Goal: Information Seeking & Learning: Find specific page/section

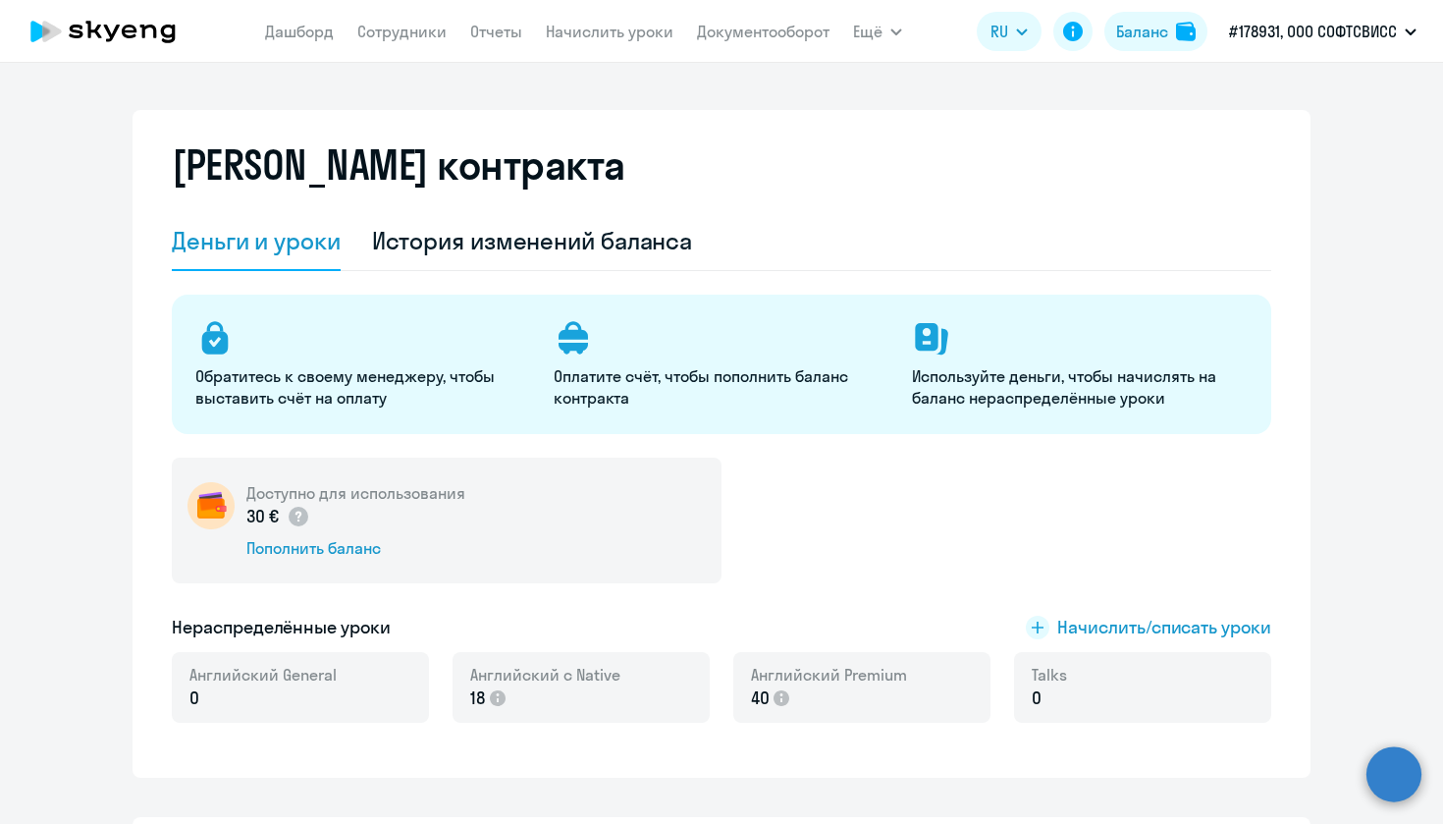
select select "english_adult_not_native_speaker"
click at [593, 249] on div "История изменений баланса" at bounding box center [532, 240] width 321 height 31
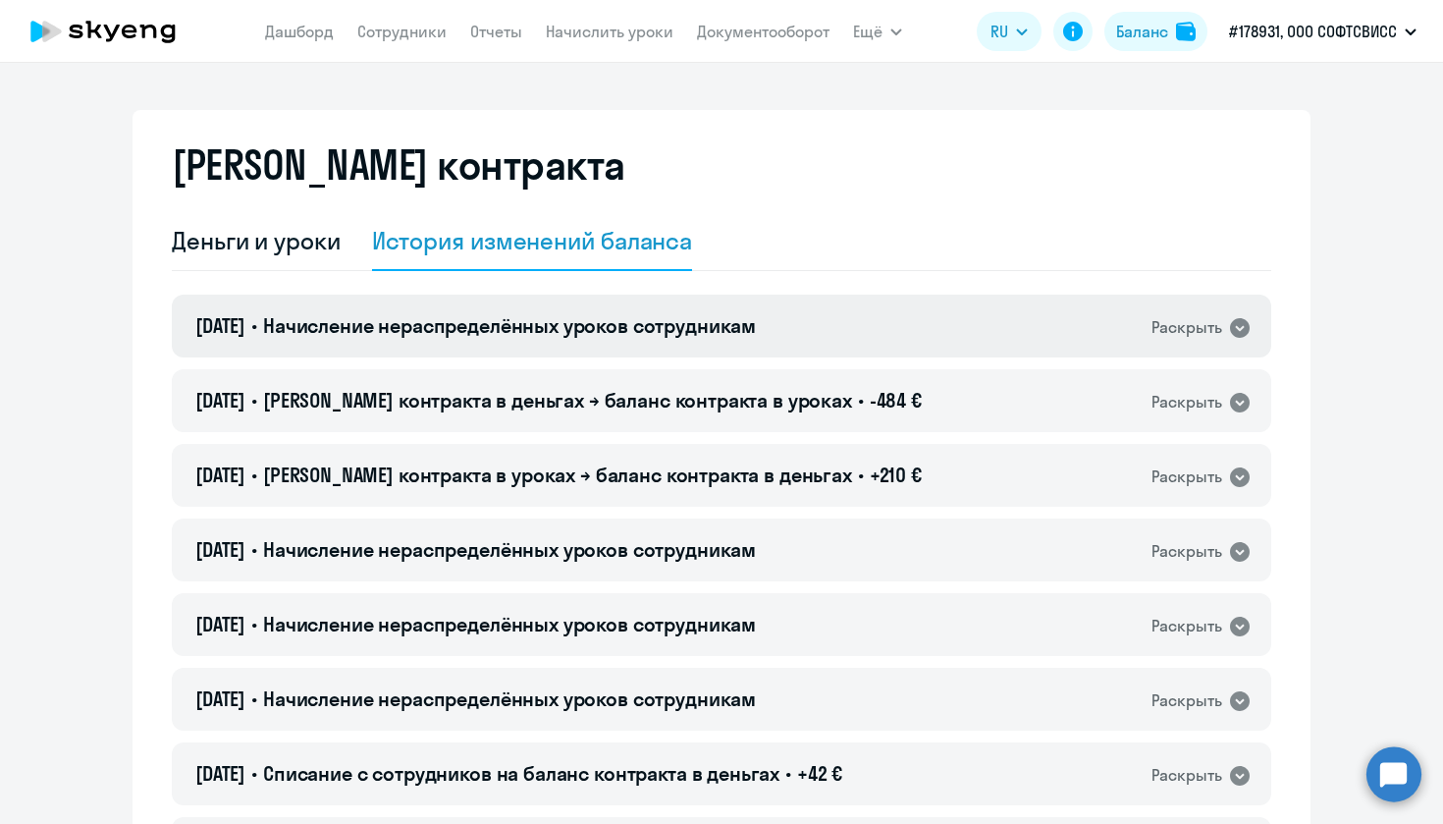
click at [788, 328] on div "[DATE] • Начисление нераспределённых уроков сотрудникам Раскрыть" at bounding box center [722, 326] width 1100 height 63
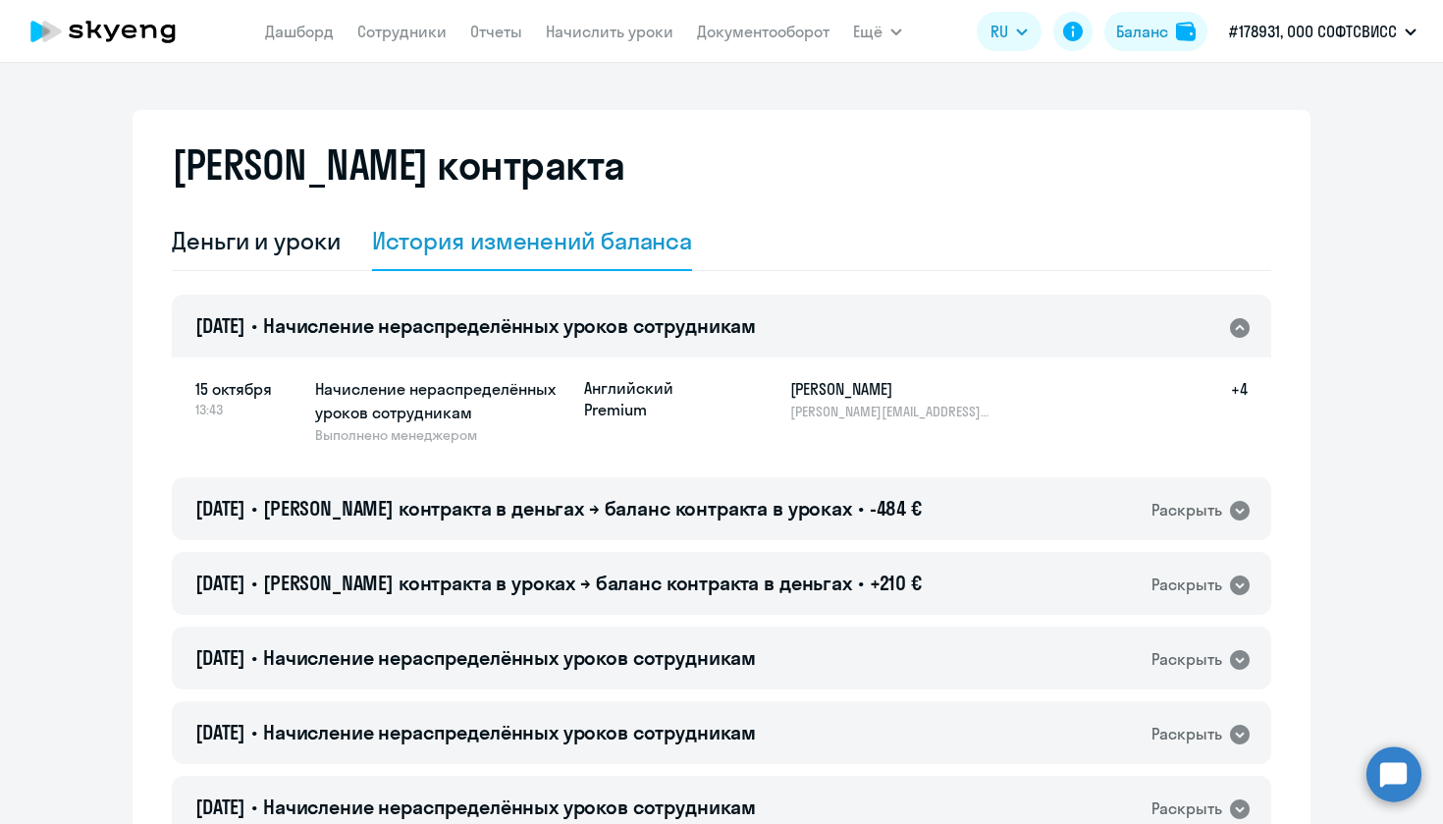
scroll to position [76, 0]
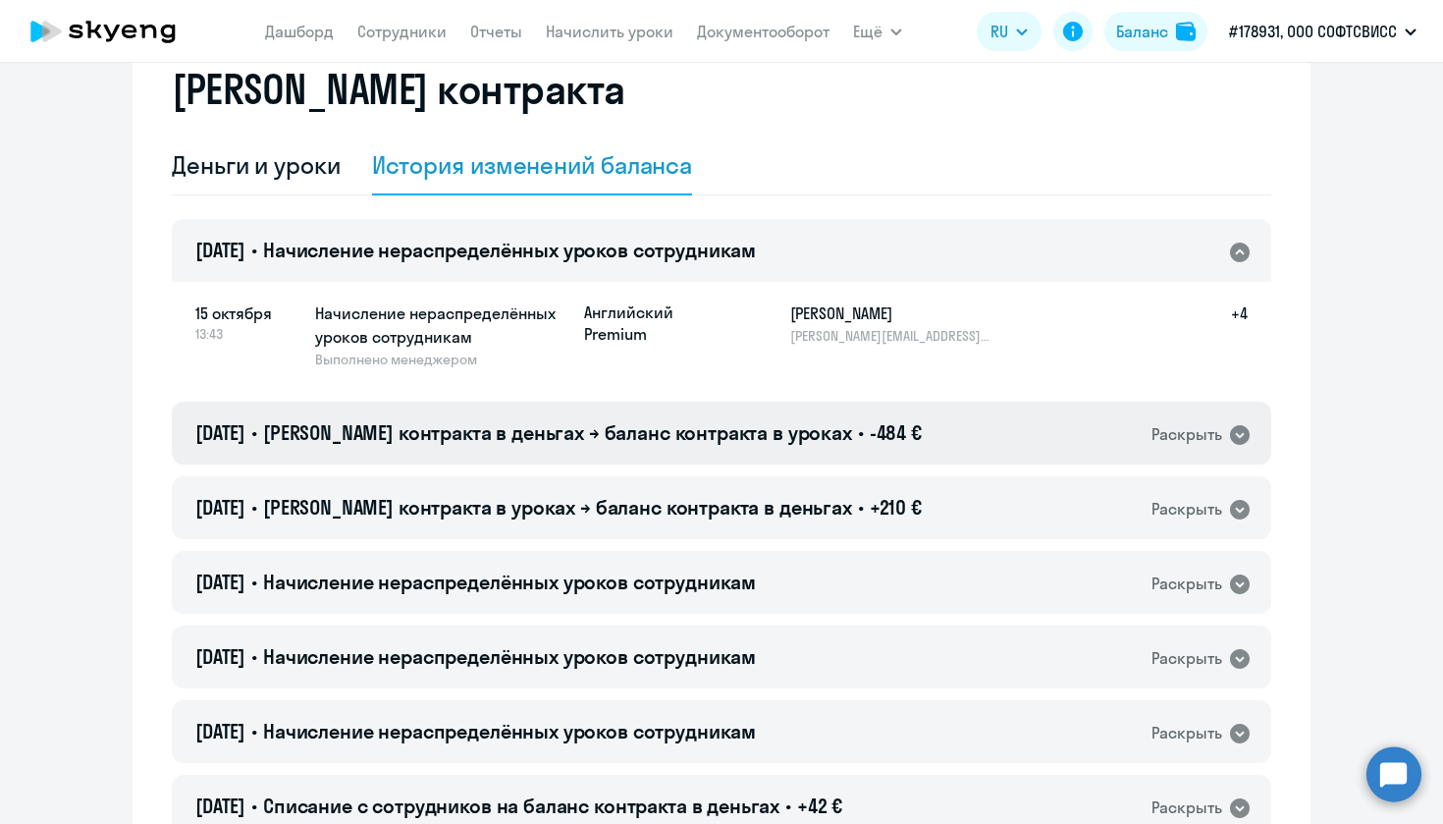
click at [930, 434] on div "[DATE] • Баланс контракта в деньгах → баланс контракта в уроках • -484 € Раскры…" at bounding box center [722, 433] width 1100 height 63
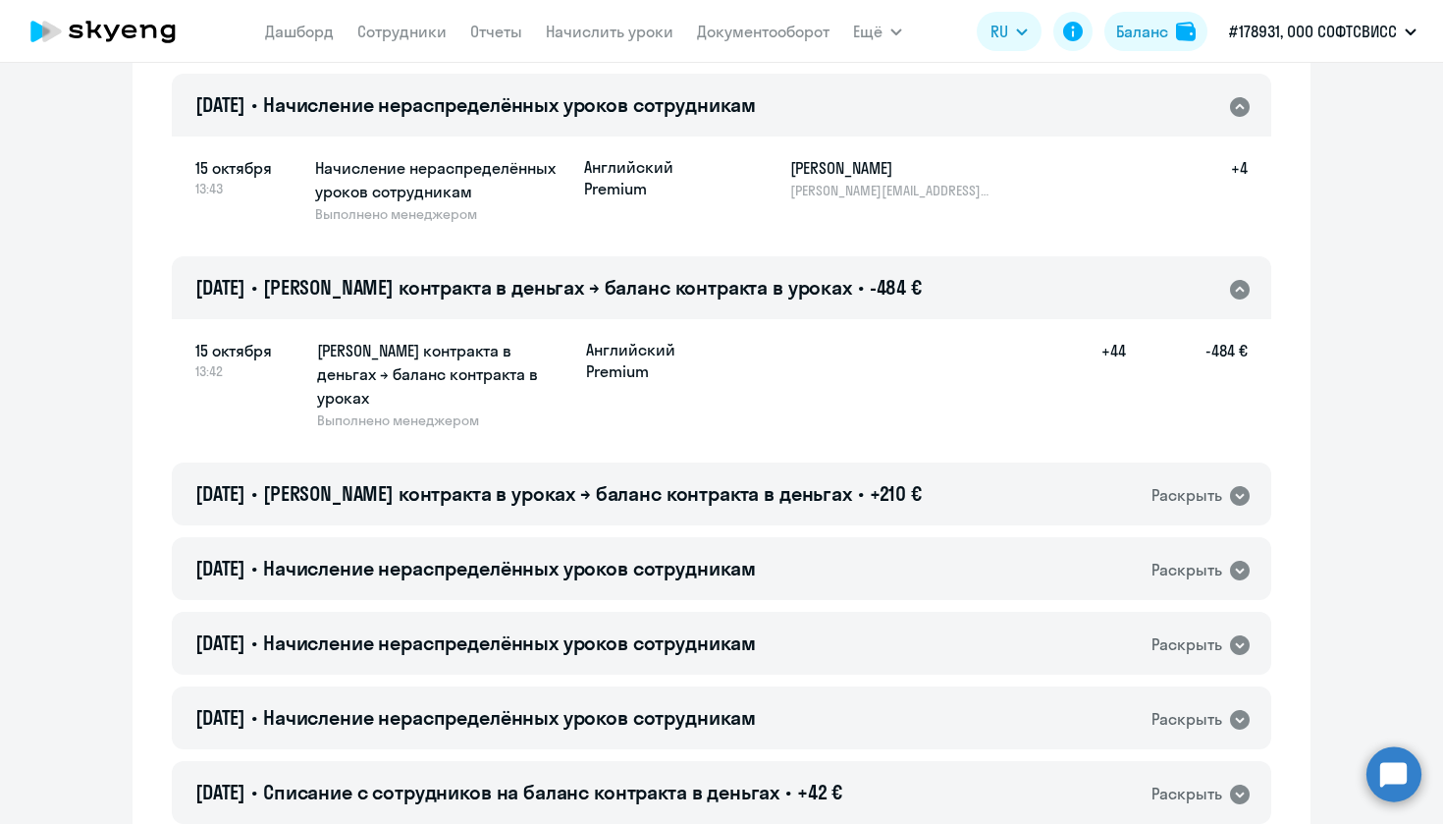
scroll to position [319, 0]
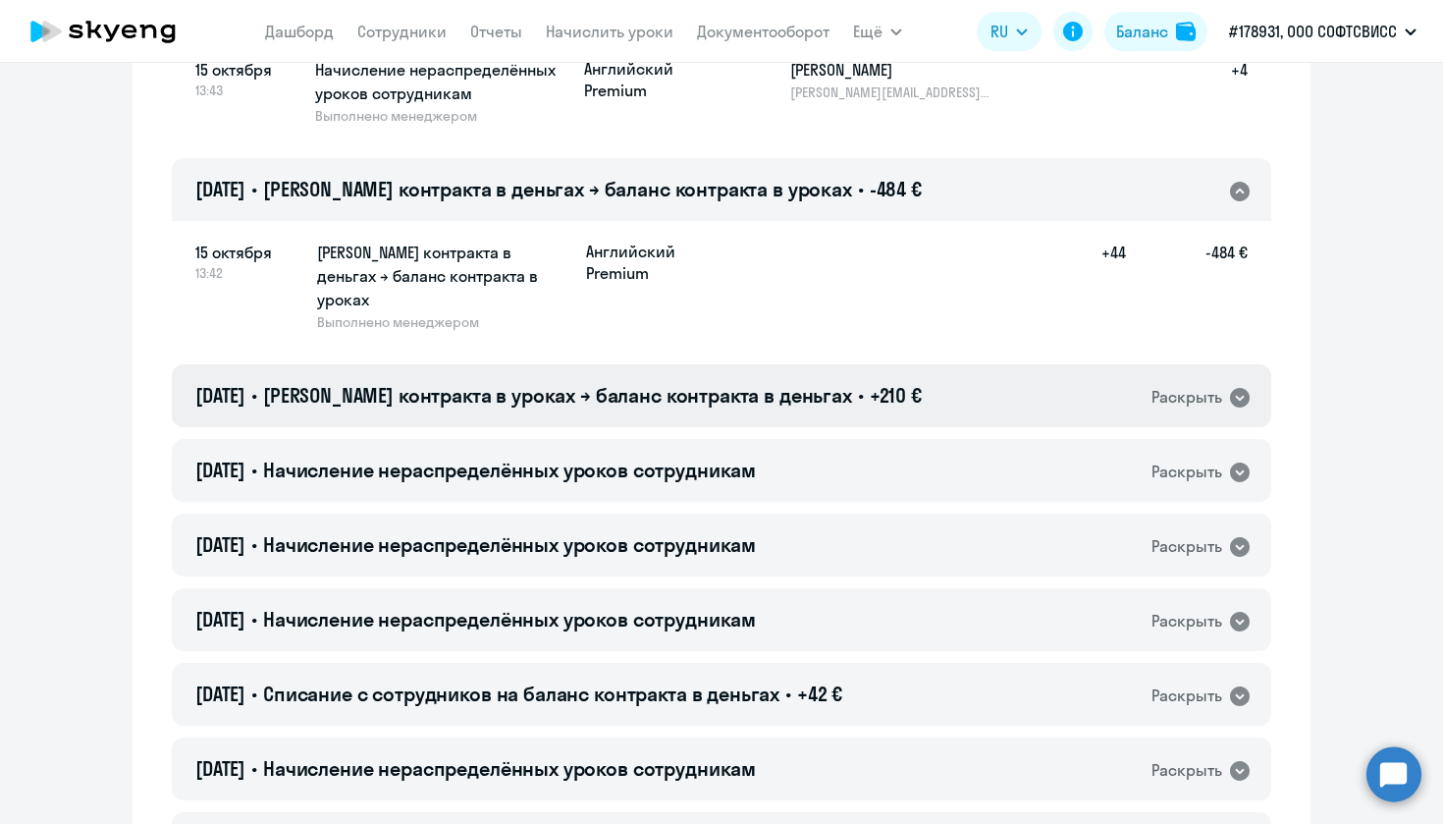
click at [925, 371] on div "[DATE] • Баланс контракта в уроках → баланс контракта в деньгах • +210 € Раскры…" at bounding box center [722, 395] width 1100 height 63
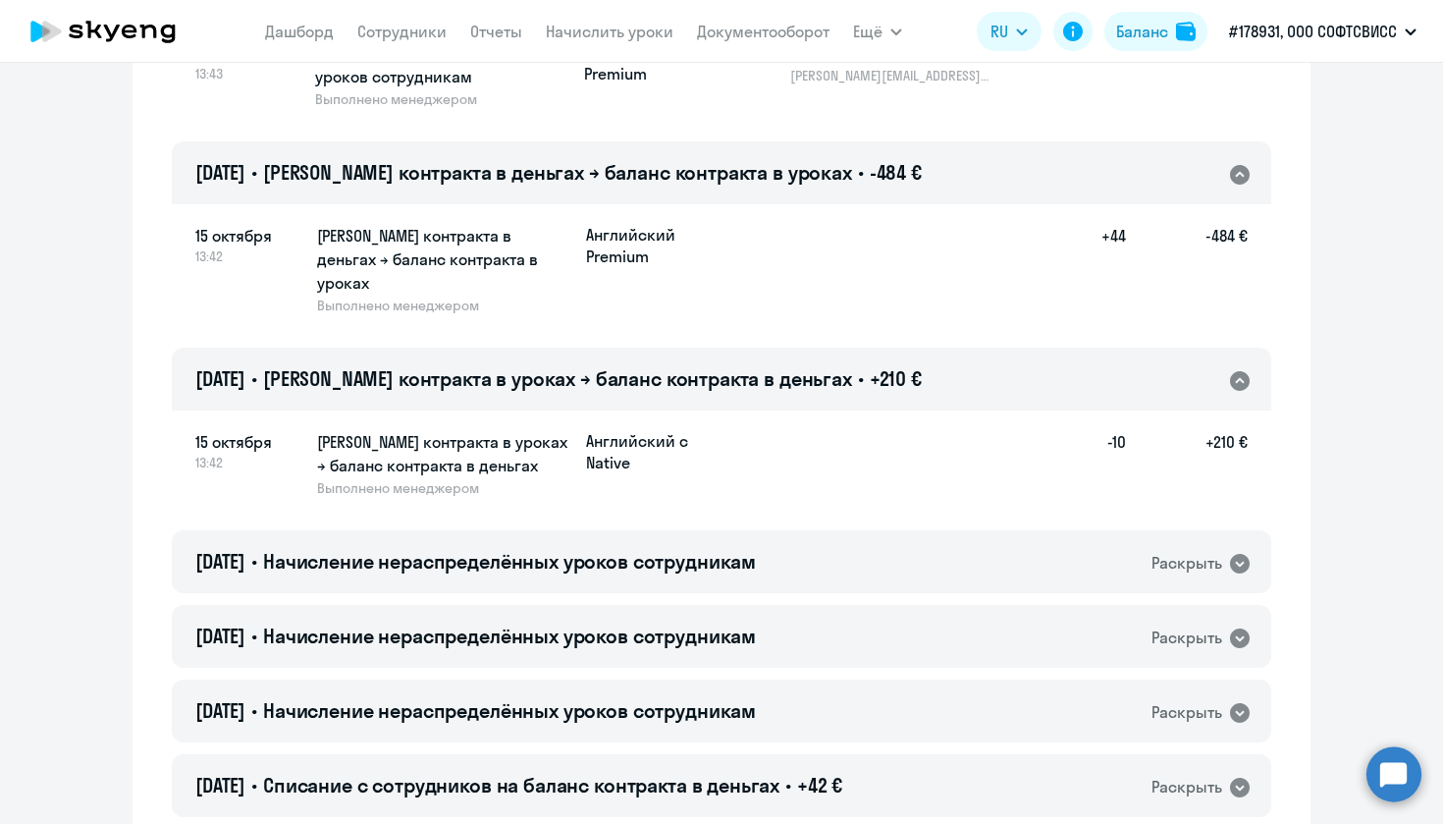
scroll to position [458, 0]
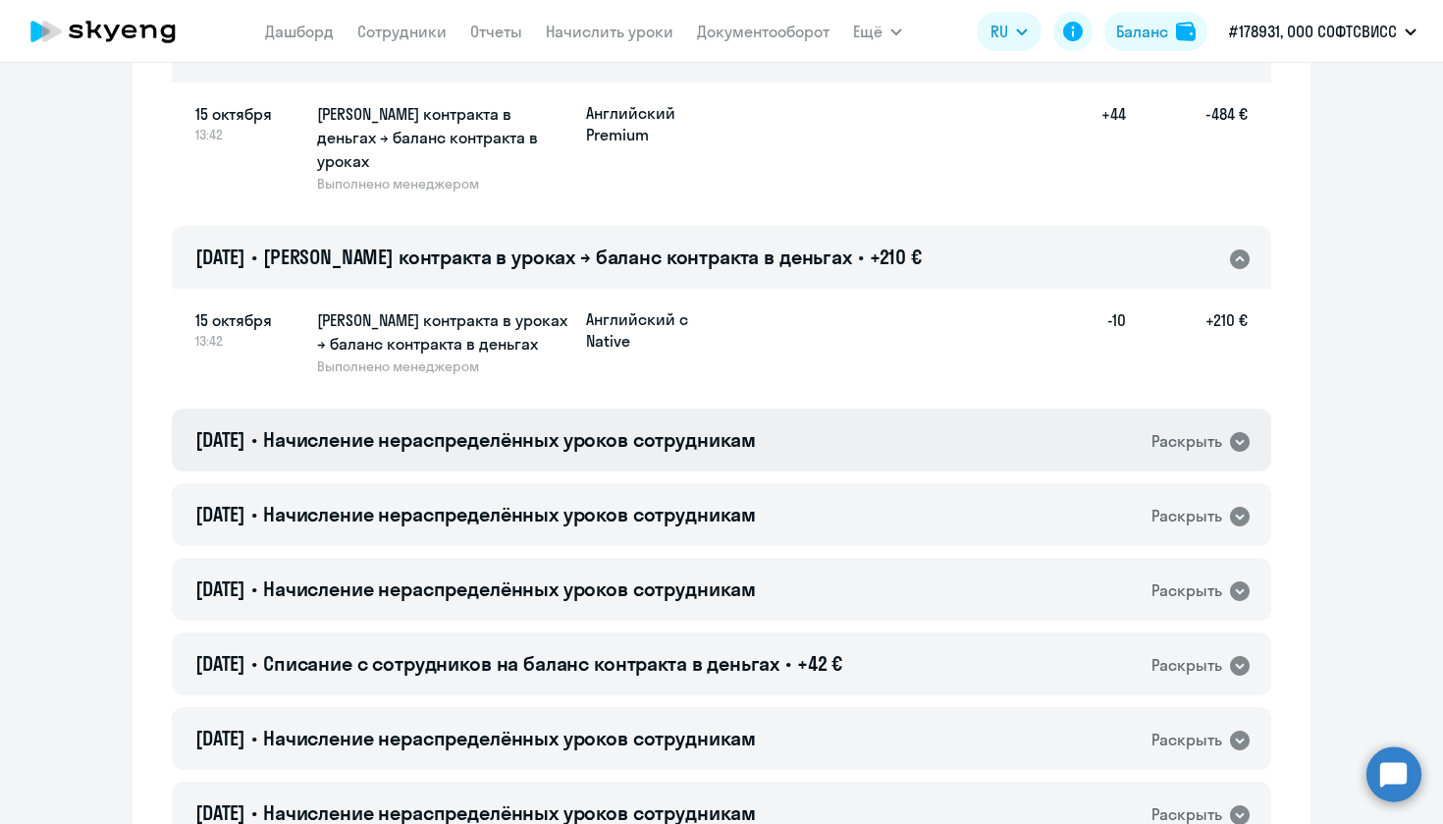
click at [835, 426] on div "[DATE] • Начисление нераспределённых уроков сотрудникам Раскрыть" at bounding box center [722, 439] width 1100 height 63
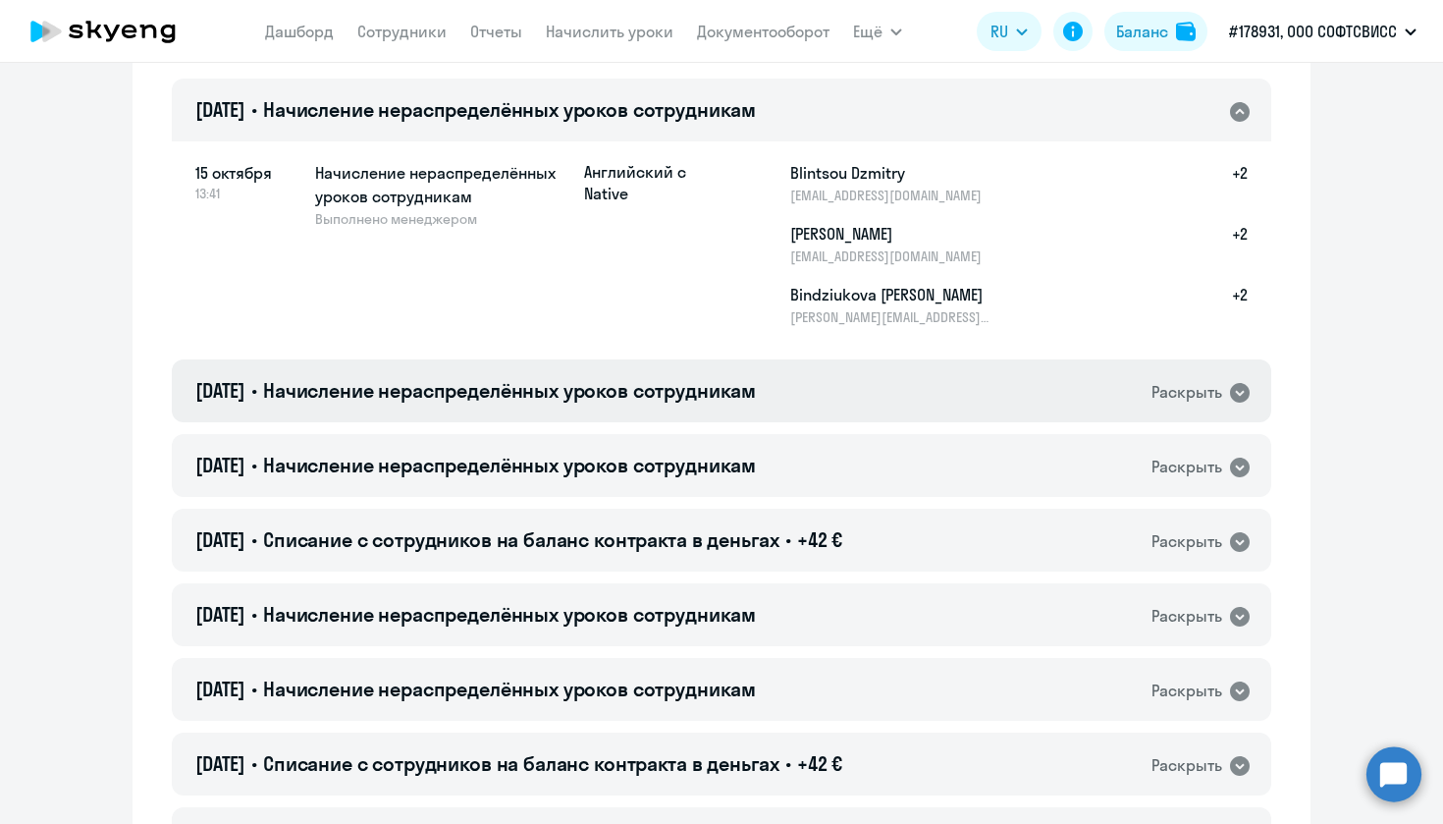
scroll to position [787, 0]
click at [884, 362] on div "[DATE] • Начисление нераспределённых уроков сотрудникам Раскрыть" at bounding box center [722, 390] width 1100 height 63
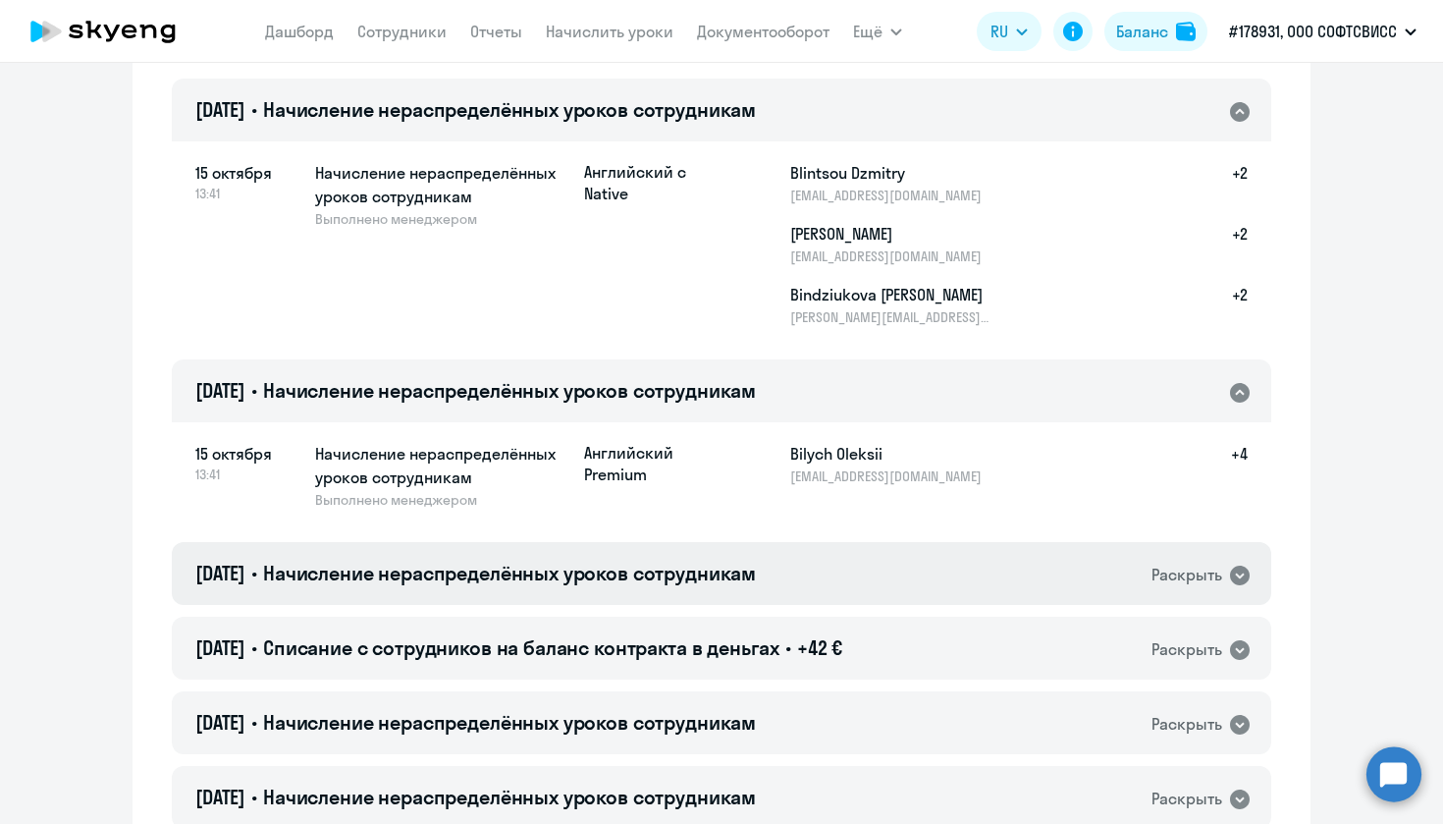
scroll to position [913, 0]
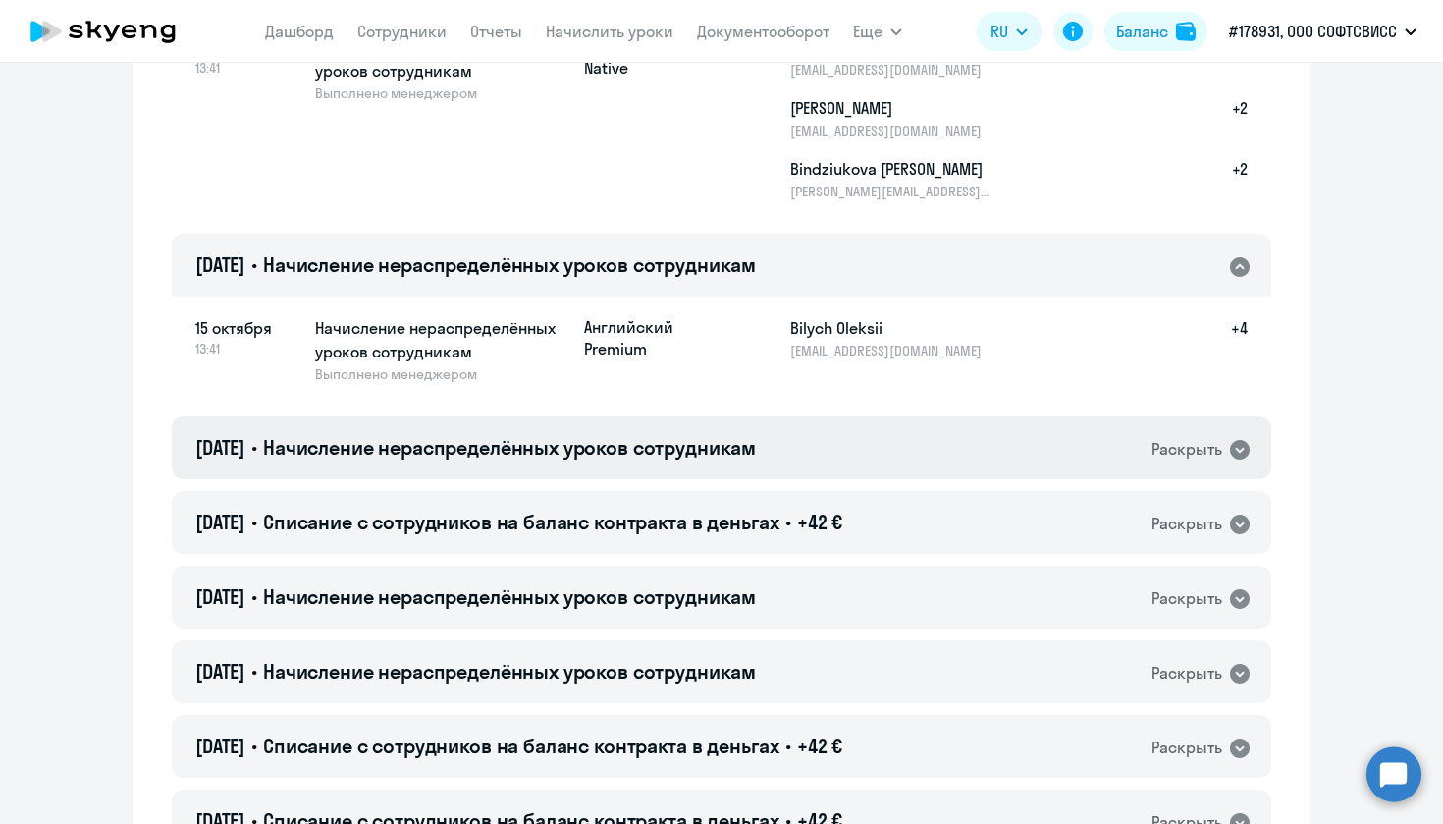
click at [885, 446] on div "[DATE] • Начисление нераспределённых уроков сотрудникам Раскрыть" at bounding box center [722, 447] width 1100 height 63
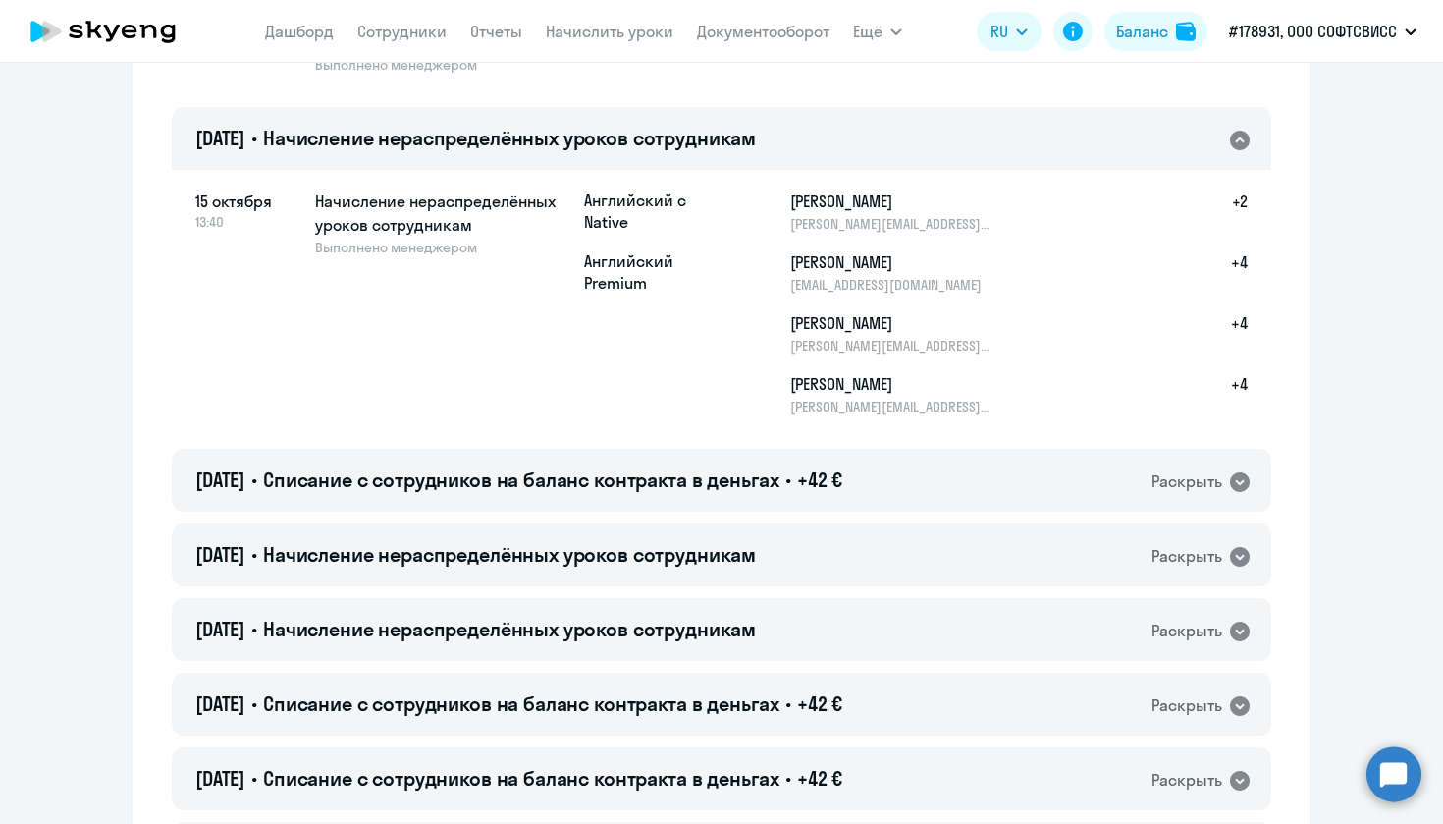
scroll to position [1251, 0]
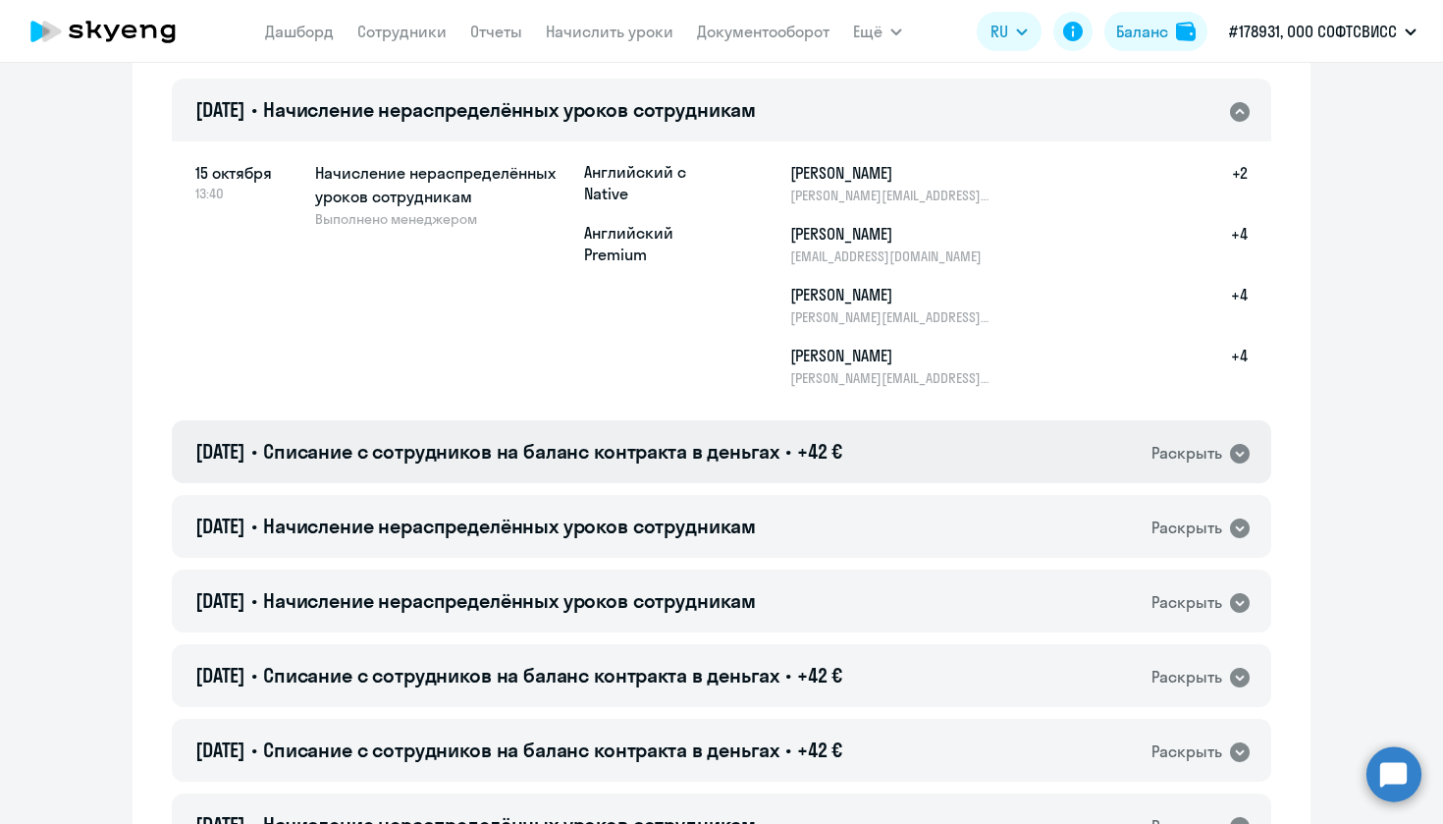
click at [921, 427] on div "[DATE] • Списание с сотрудников на баланс контракта в деньгах • +42 € Раскрыть" at bounding box center [722, 451] width 1100 height 63
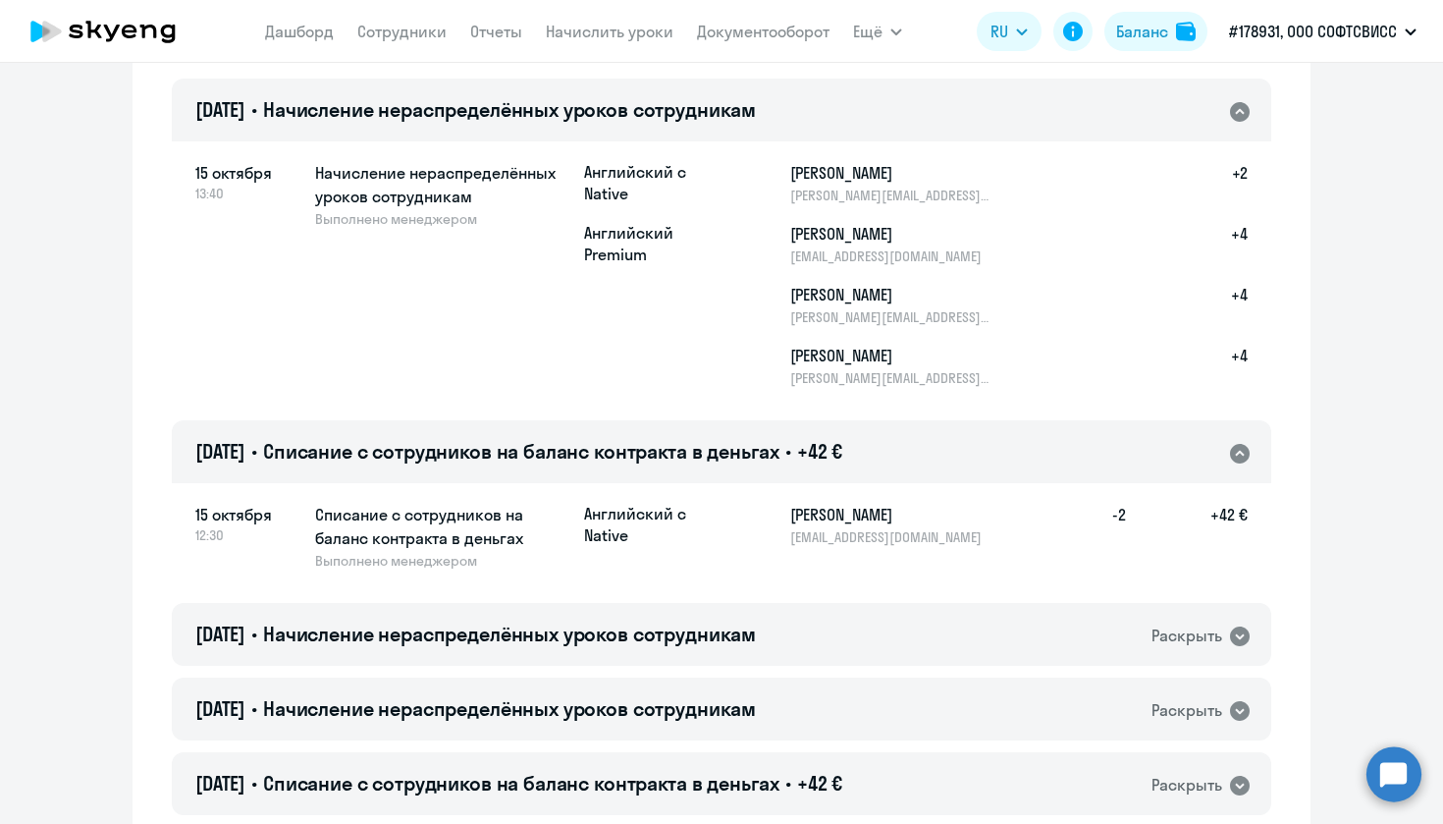
scroll to position [1430, 0]
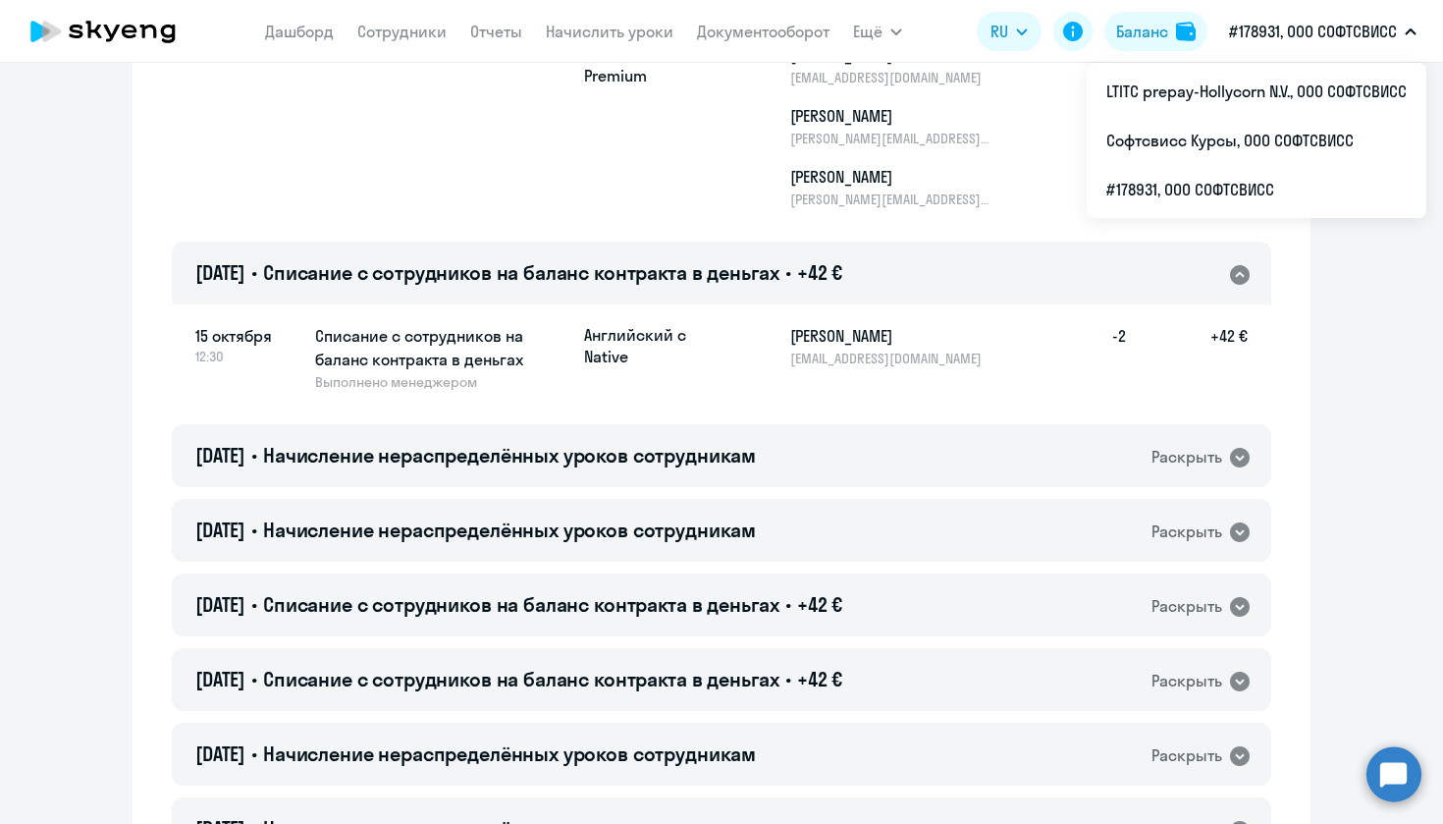
click at [1394, 41] on p "#178931, ООО СОФТСВИСС" at bounding box center [1313, 32] width 168 height 24
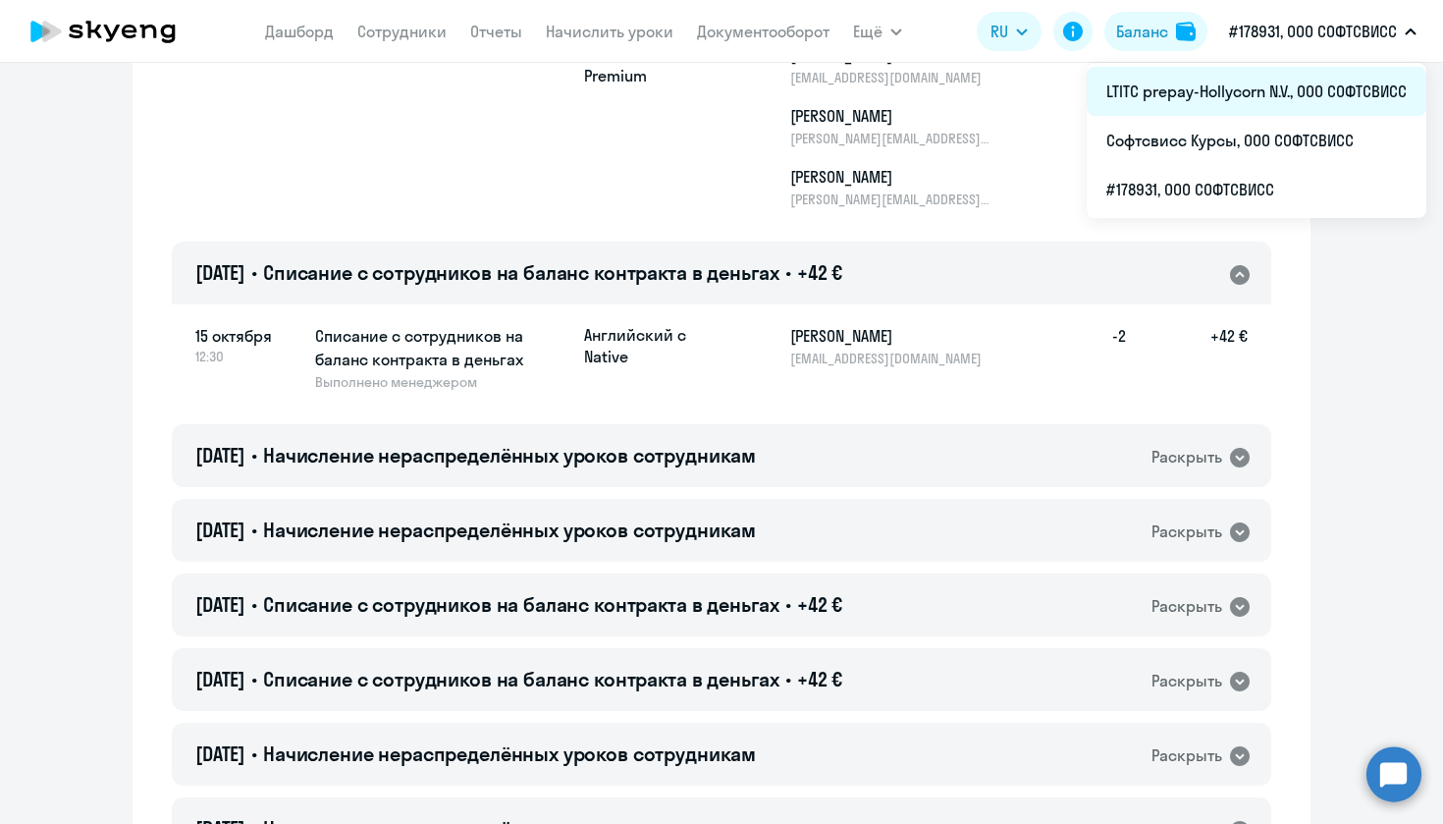
click at [1208, 86] on li "LTITC prepay-Hollycorn N.V., ООО СОФТСВИСС" at bounding box center [1257, 91] width 340 height 49
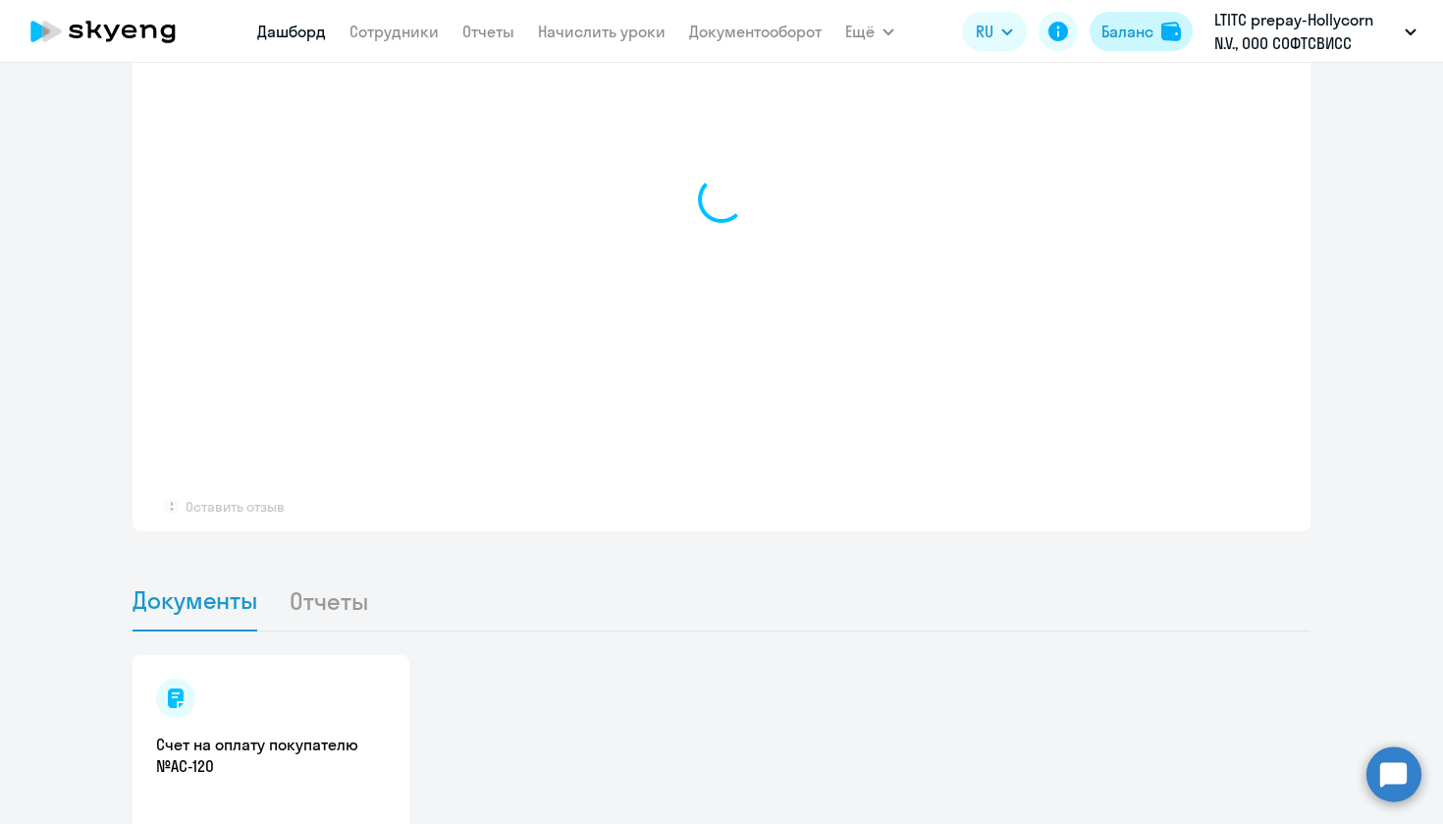
click at [1146, 33] on div "Баланс" at bounding box center [1128, 32] width 52 height 24
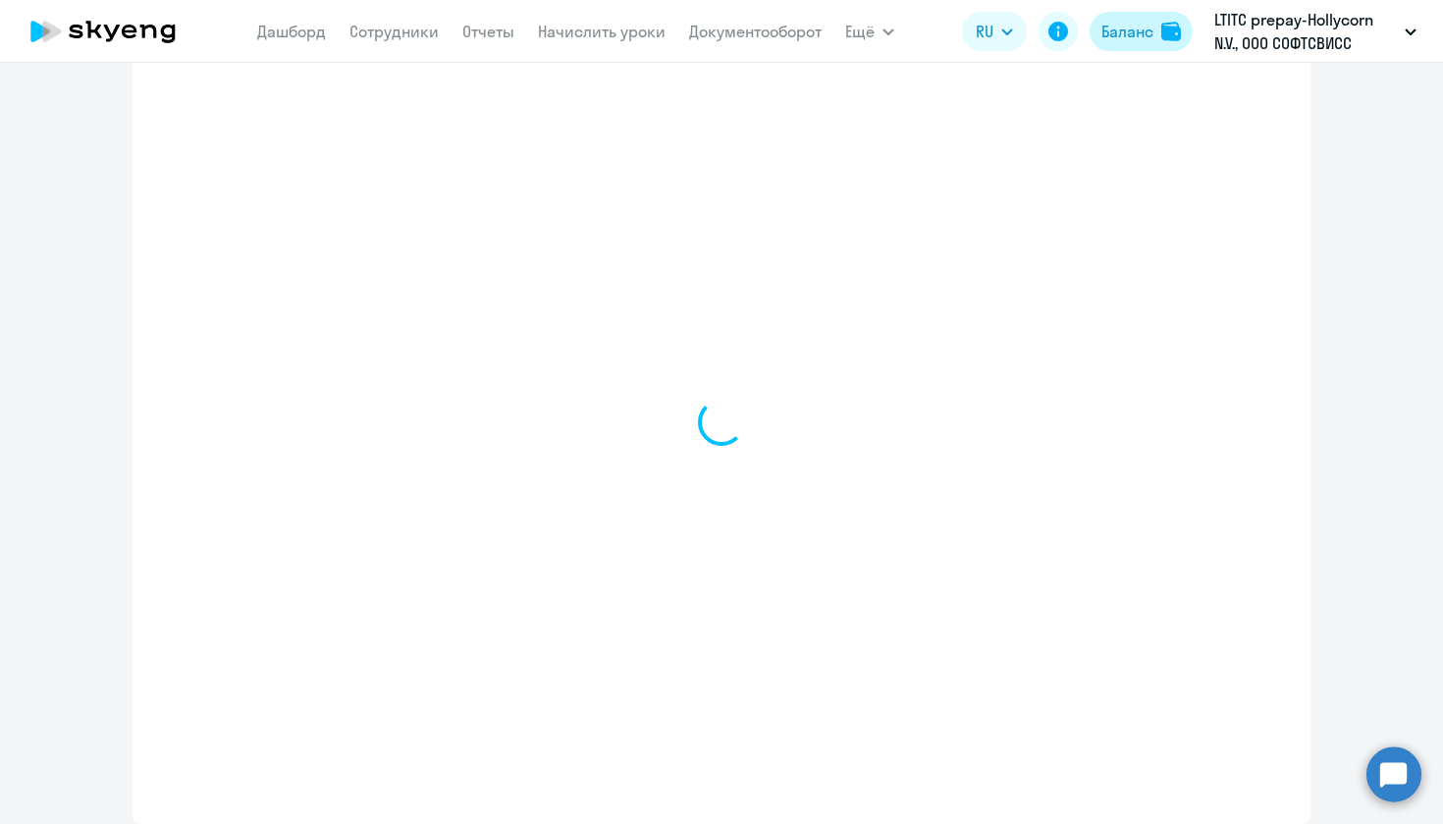
select select "english_adult_not_native_speaker"
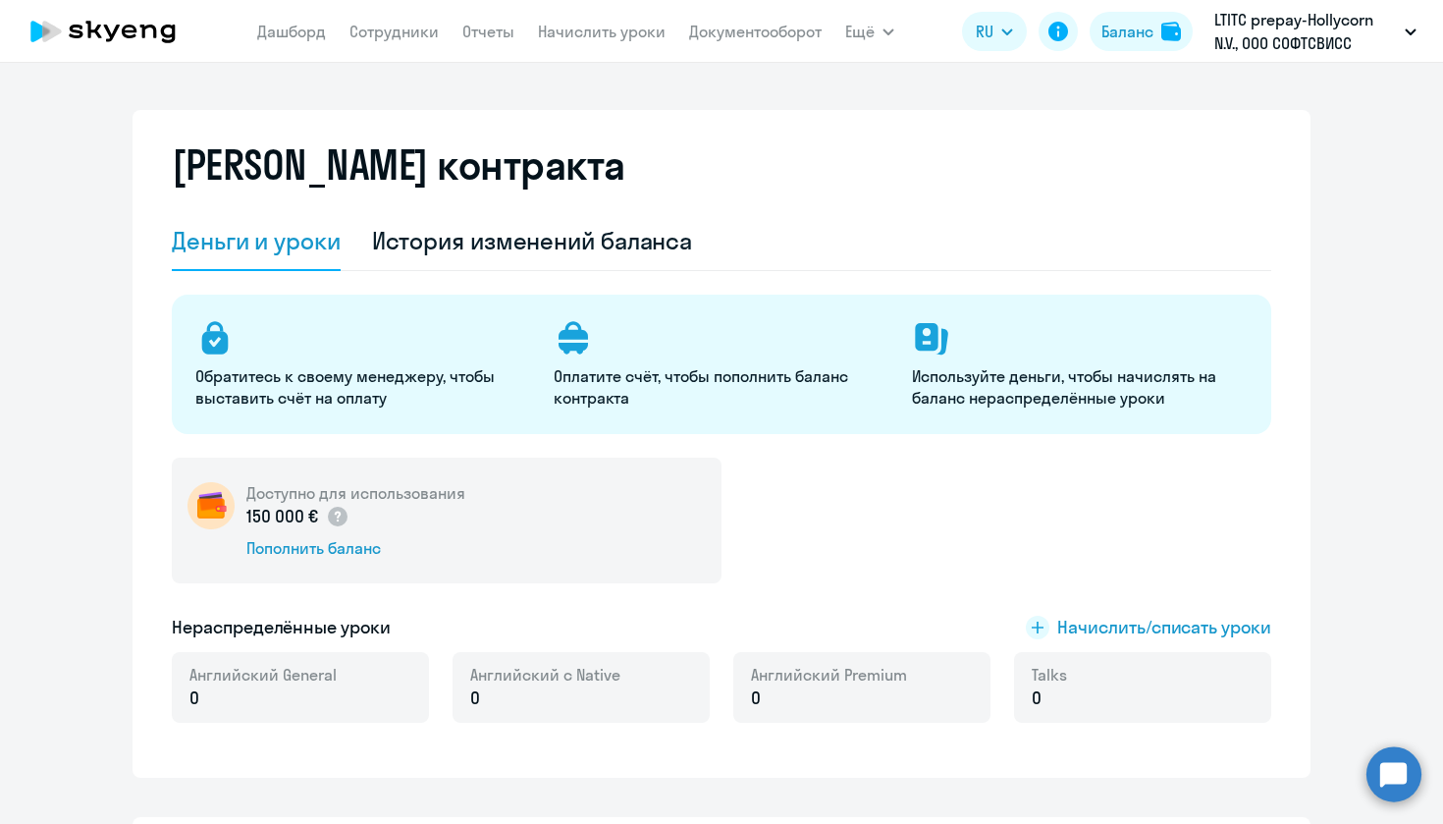
scroll to position [0, 0]
click at [572, 245] on div "История изменений баланса" at bounding box center [532, 240] width 321 height 31
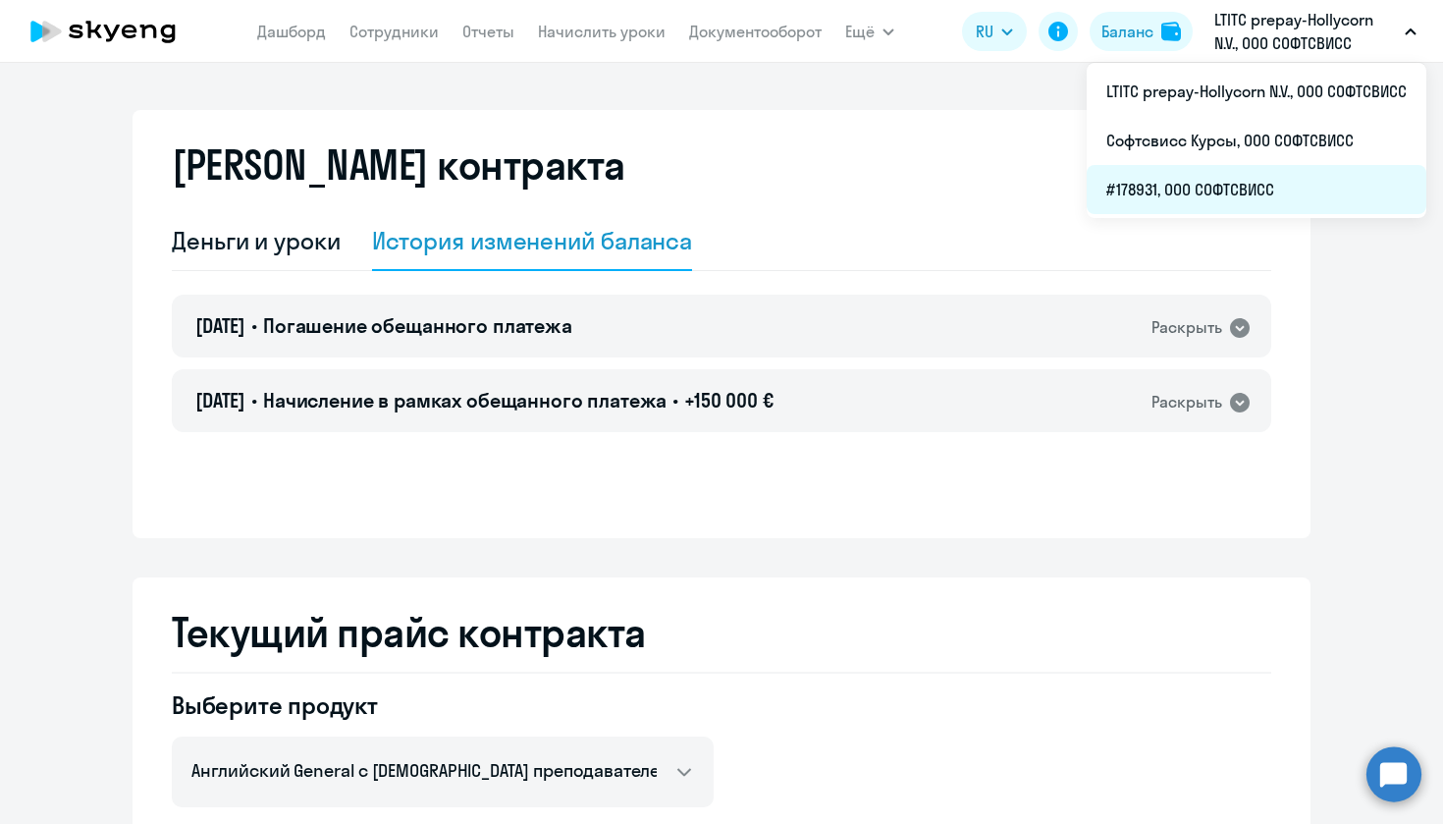
click at [1297, 178] on li "#178931, ООО СОФТСВИСС" at bounding box center [1257, 189] width 340 height 49
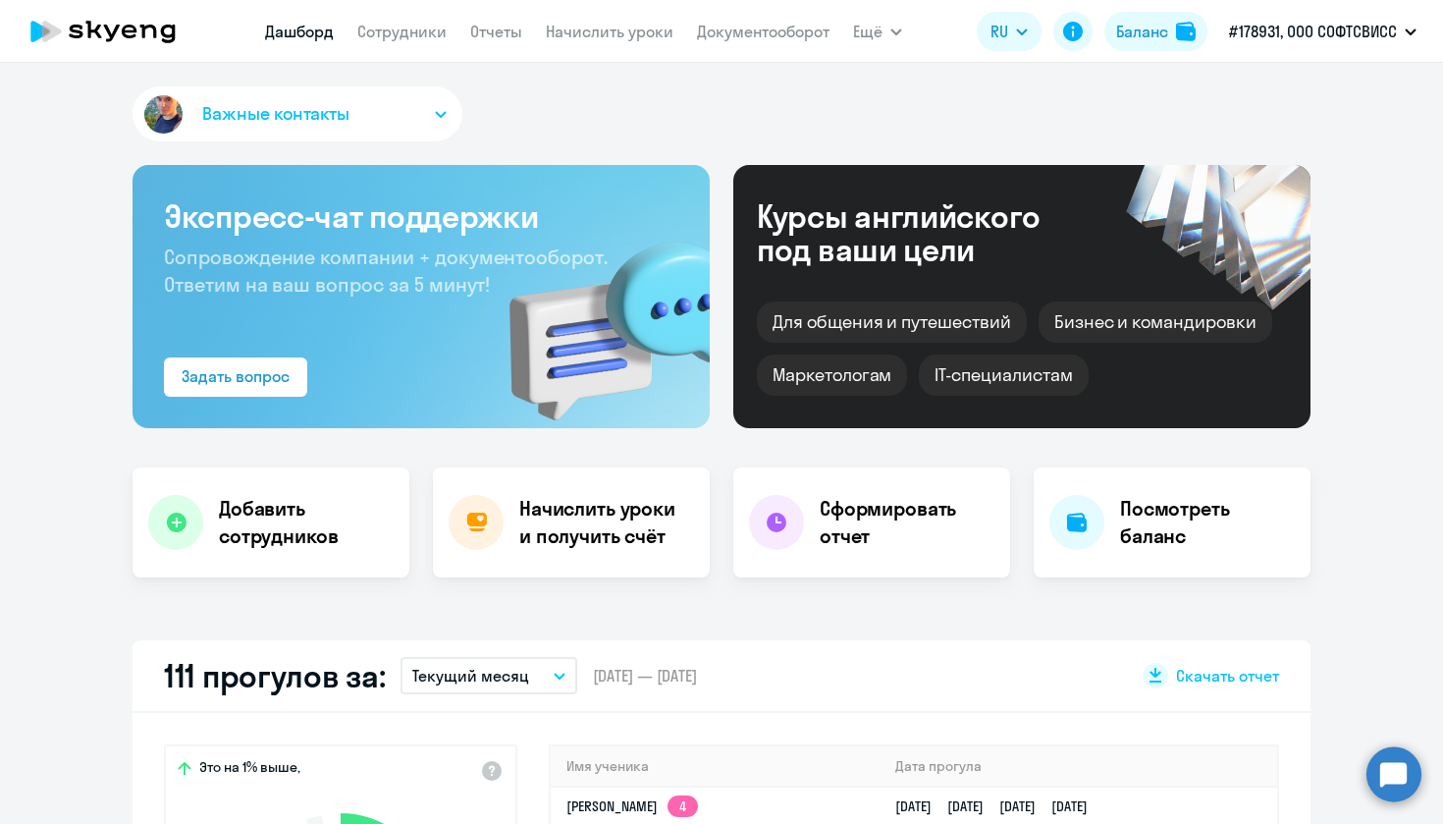
click at [434, 42] on app-menu-item-link "Сотрудники" at bounding box center [401, 32] width 89 height 25
click at [428, 38] on link "Сотрудники" at bounding box center [401, 32] width 89 height 20
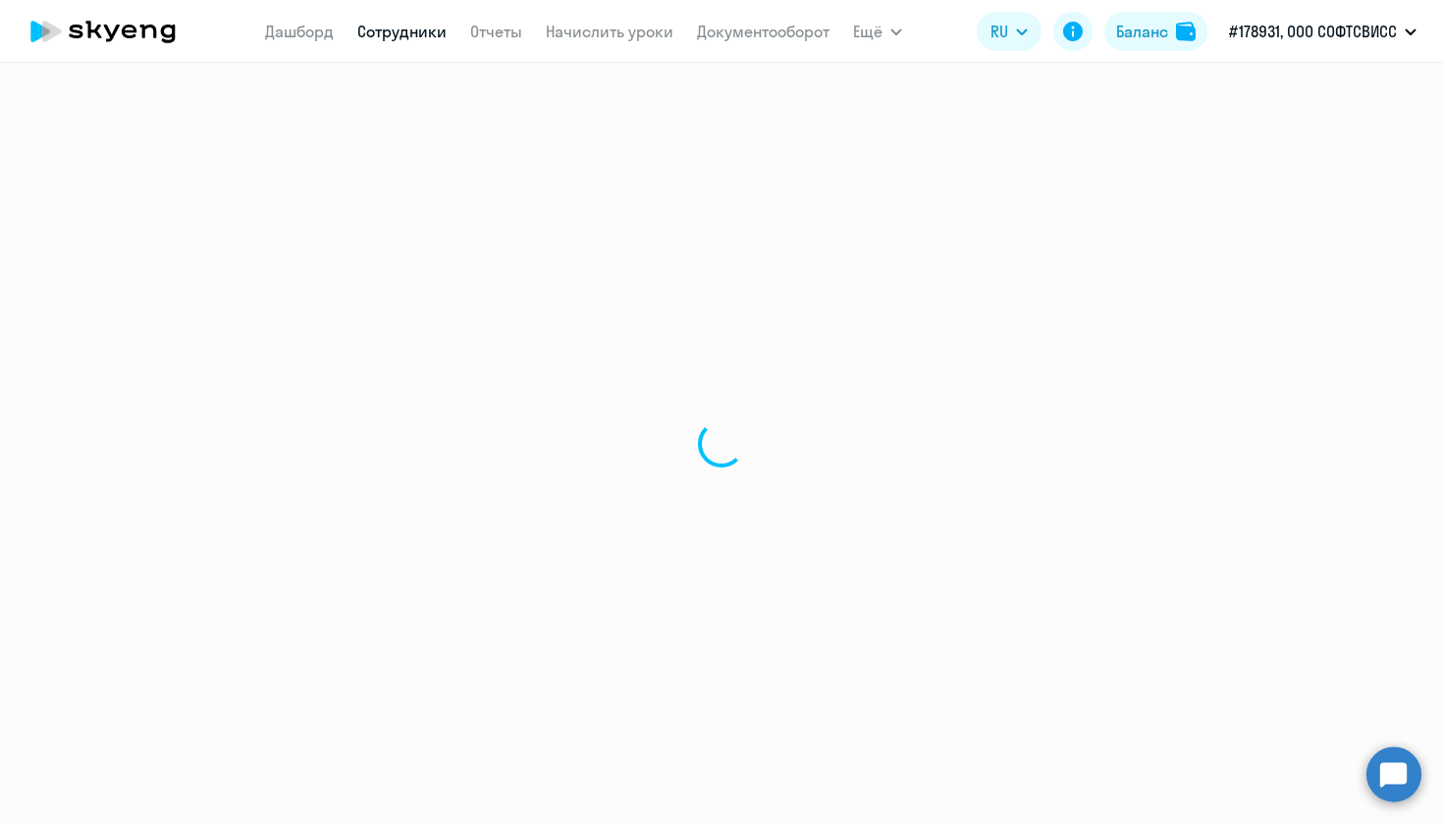
select select "30"
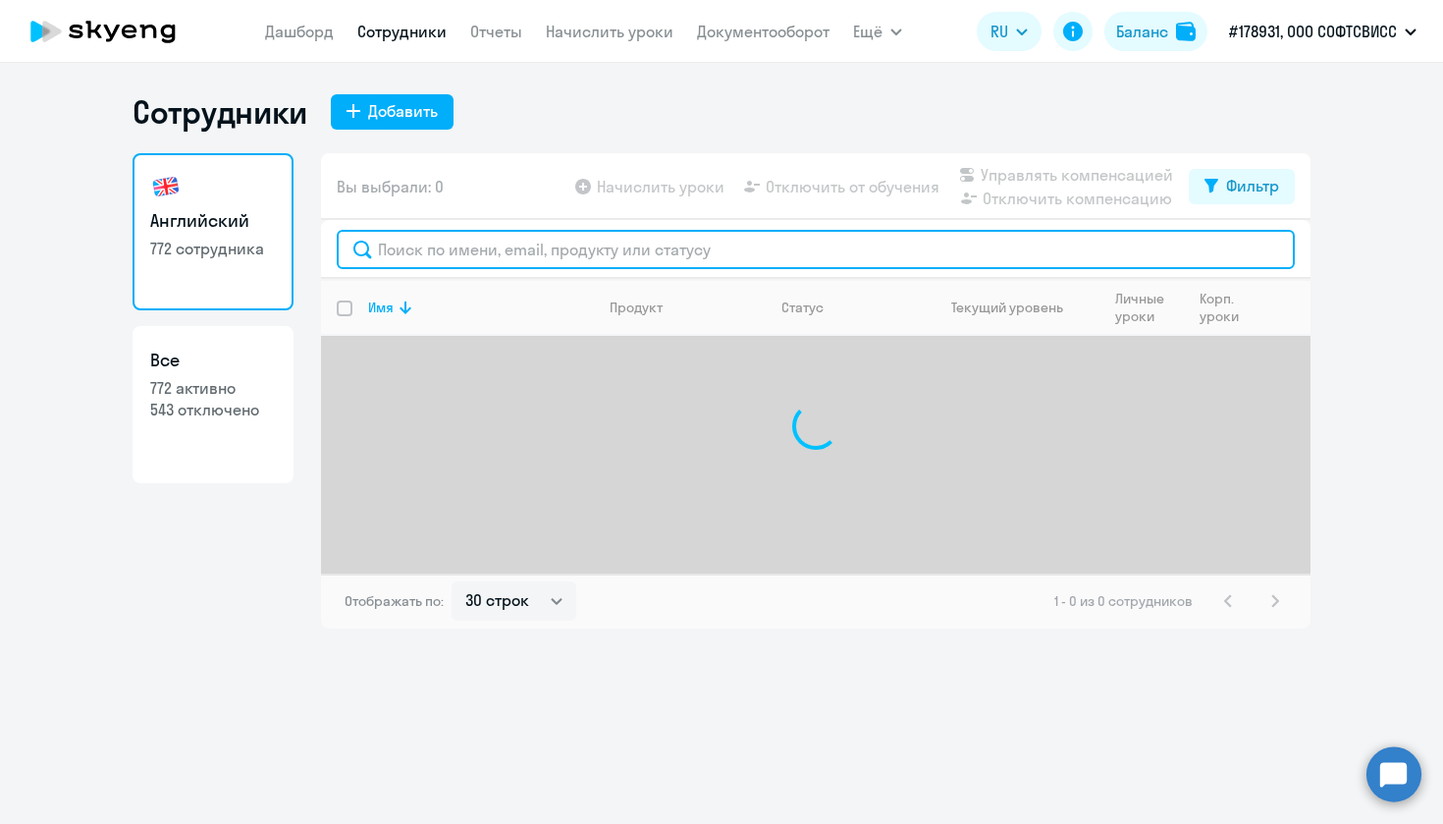
click at [514, 246] on input "text" at bounding box center [816, 249] width 958 height 39
paste input "[PERSON_NAME]"
click at [428, 253] on input "[PERSON_NAME]" at bounding box center [816, 249] width 958 height 39
type input "Popova"
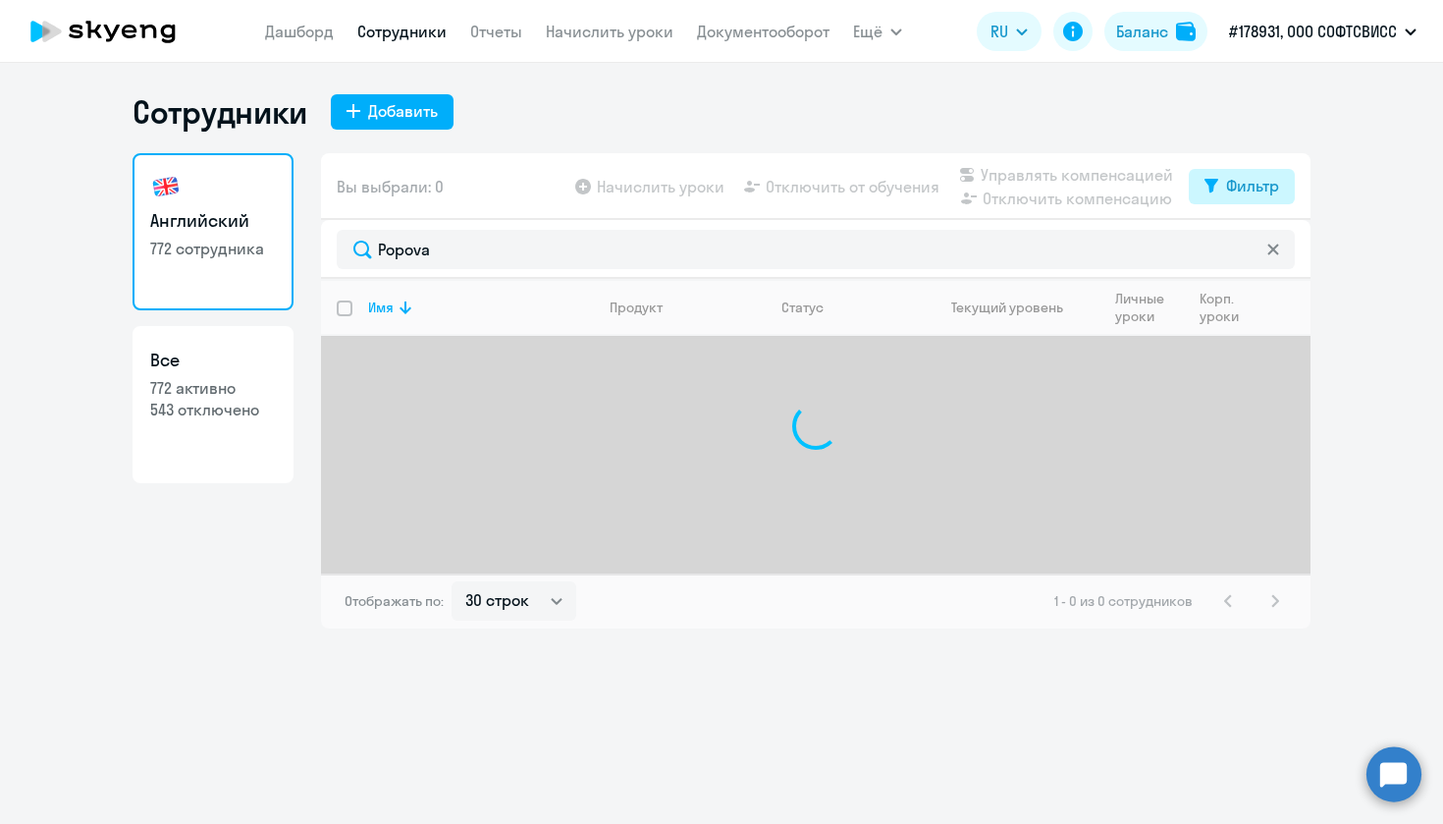
click at [1219, 196] on button "Фильтр" at bounding box center [1242, 186] width 106 height 35
click at [1274, 237] on div "Показать отключенных от обучения" at bounding box center [1137, 255] width 316 height 82
click at [1274, 258] on span at bounding box center [1262, 251] width 33 height 20
click at [1246, 250] on input "checkbox" at bounding box center [1245, 249] width 1 height 1
checkbox input "true"
